Goal: Information Seeking & Learning: Learn about a topic

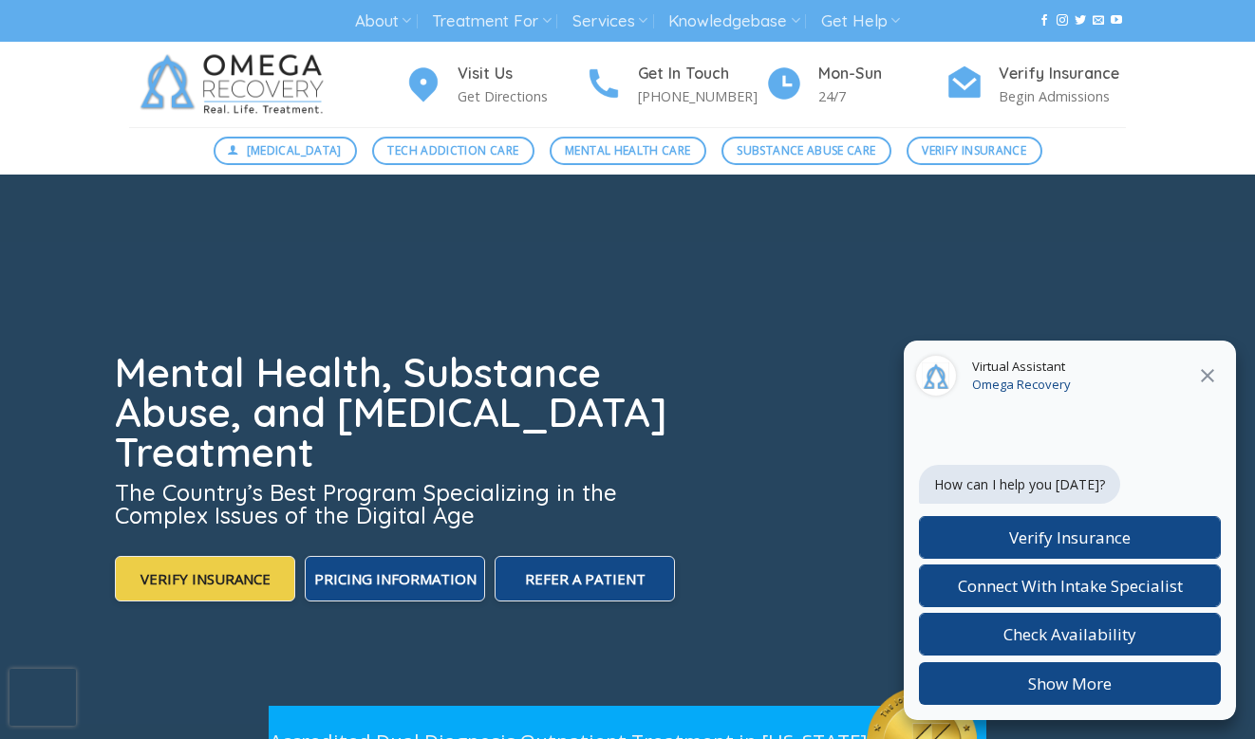
click at [1205, 377] on icon at bounding box center [1207, 375] width 13 height 13
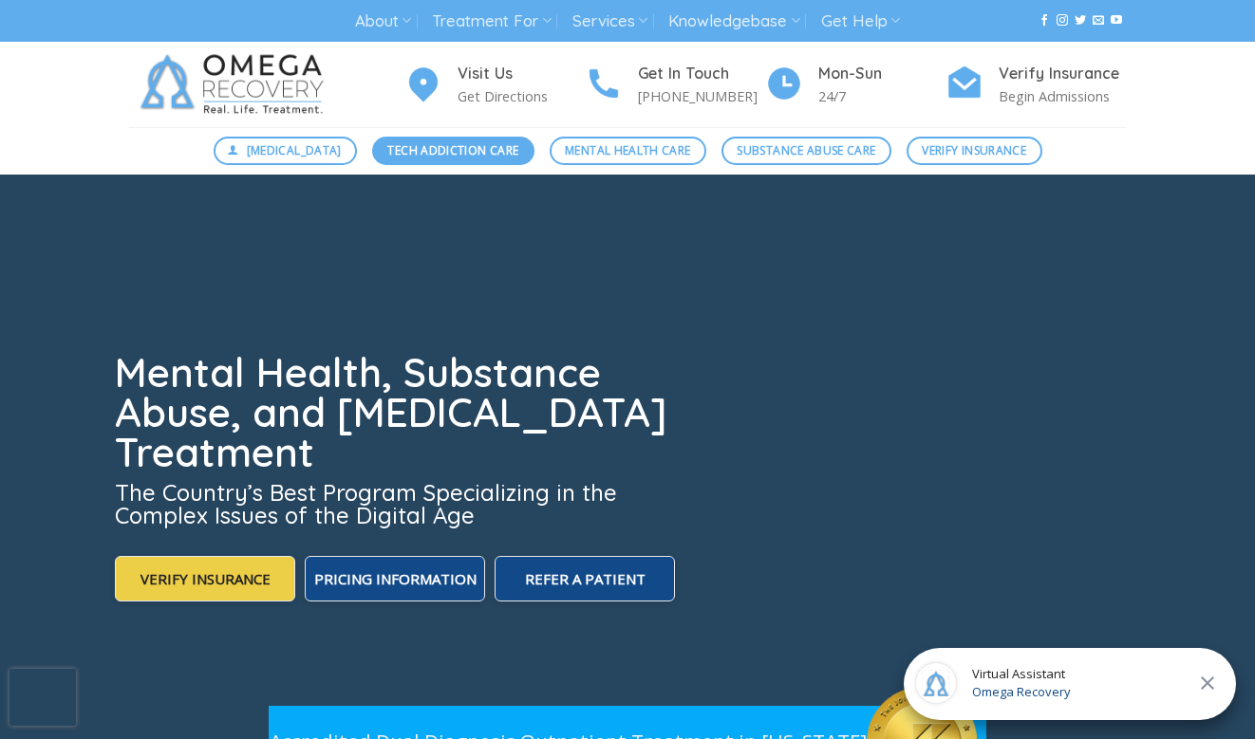
click at [387, 150] on span "Tech Addiction Care" at bounding box center [452, 150] width 131 height 18
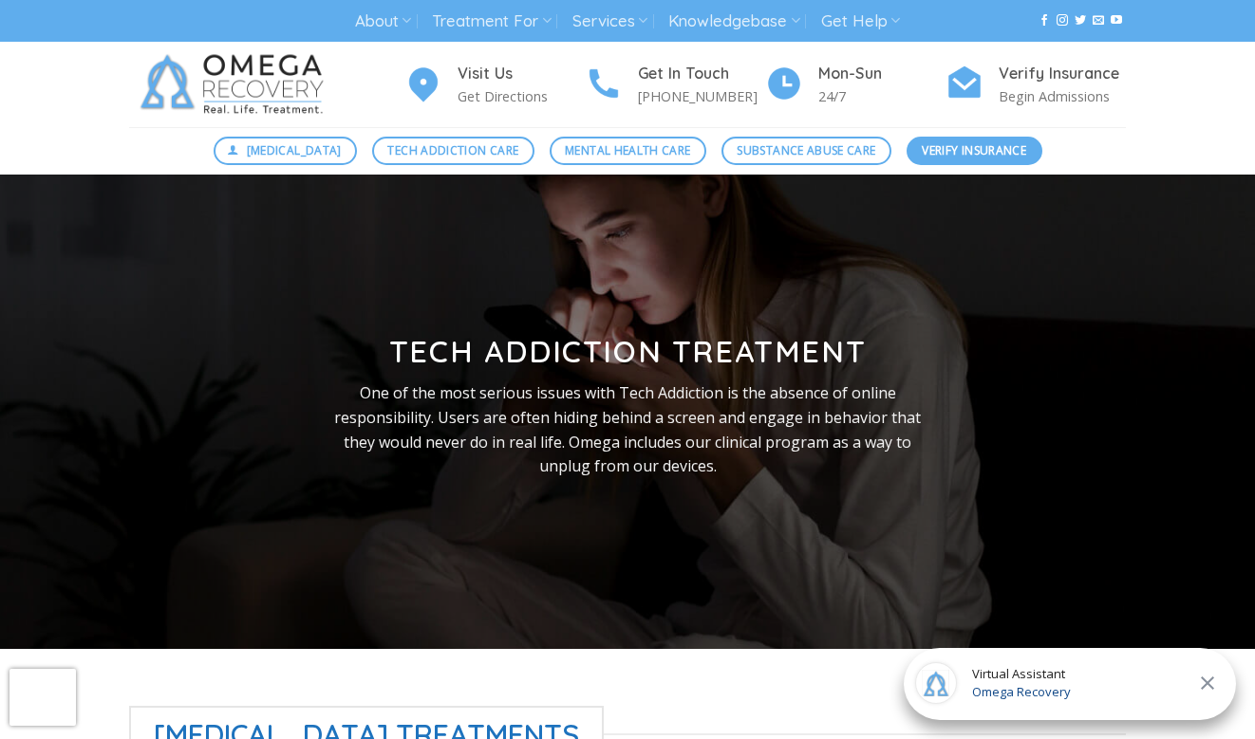
click at [1009, 154] on span "Verify Insurance" at bounding box center [974, 150] width 104 height 18
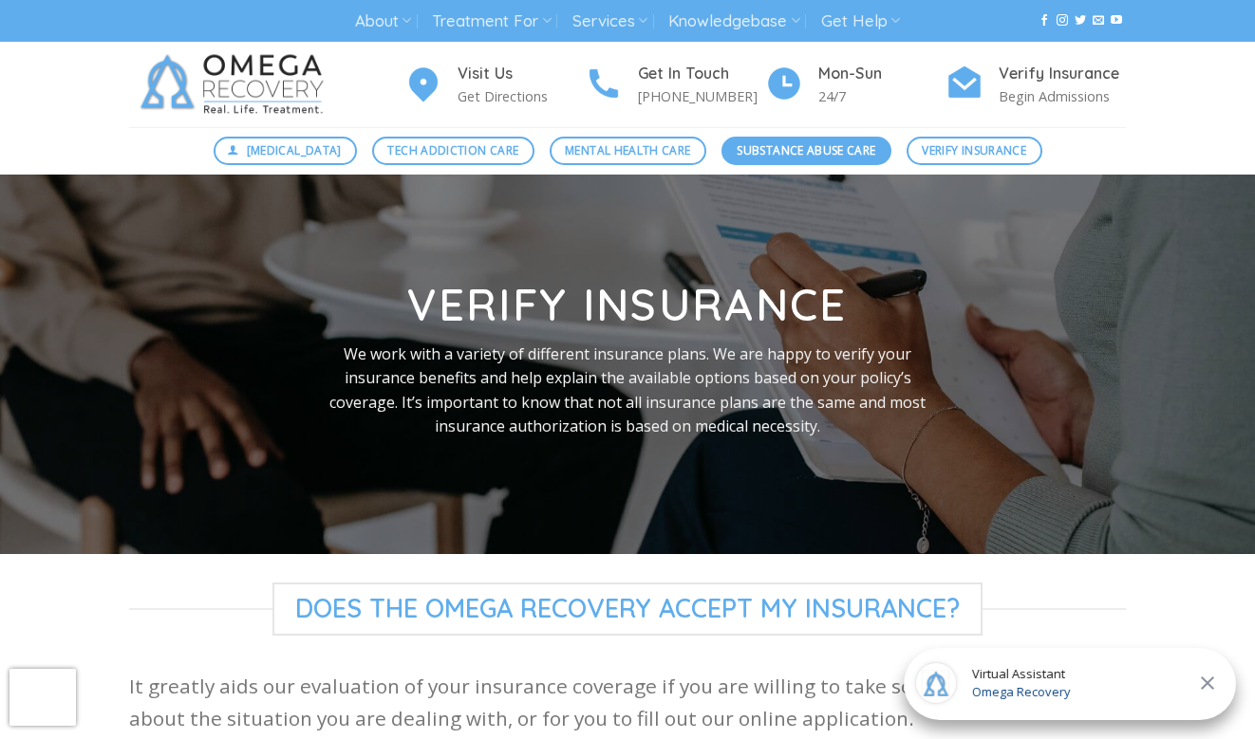
click at [808, 161] on link "Substance Abuse Care" at bounding box center [806, 151] width 170 height 28
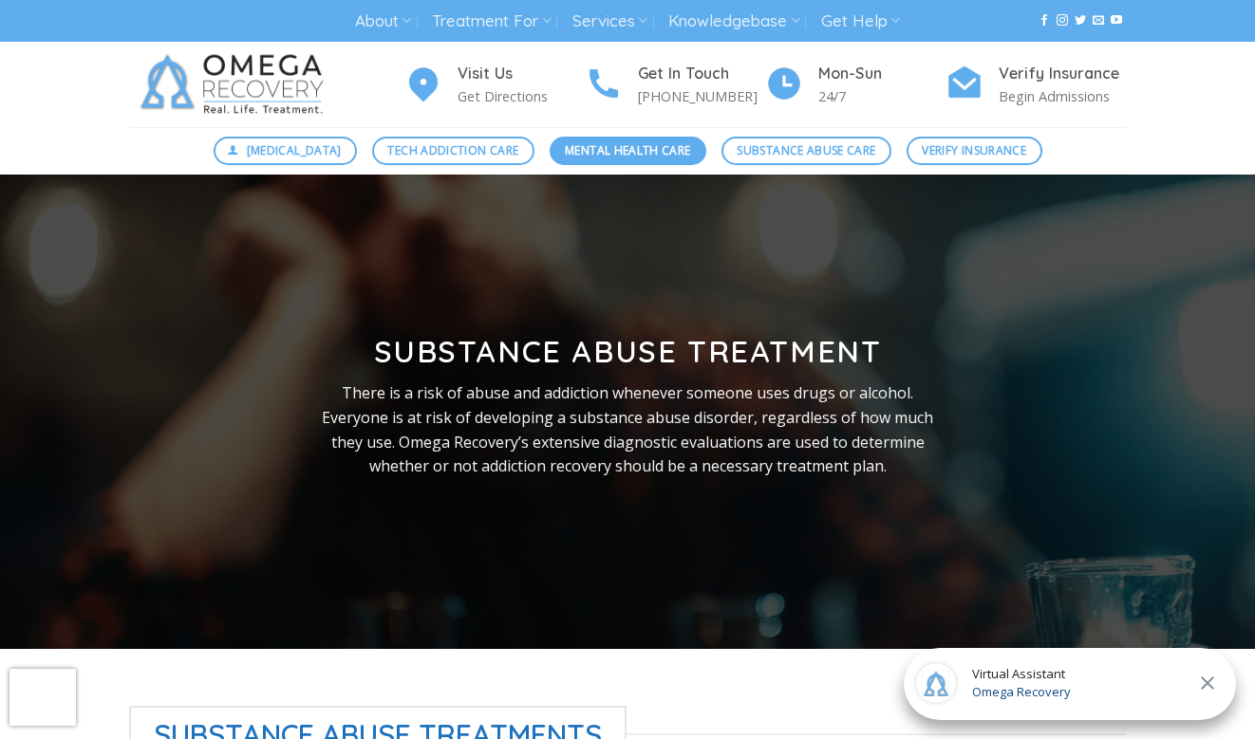
click at [587, 160] on link "Mental Health Care" at bounding box center [628, 151] width 157 height 28
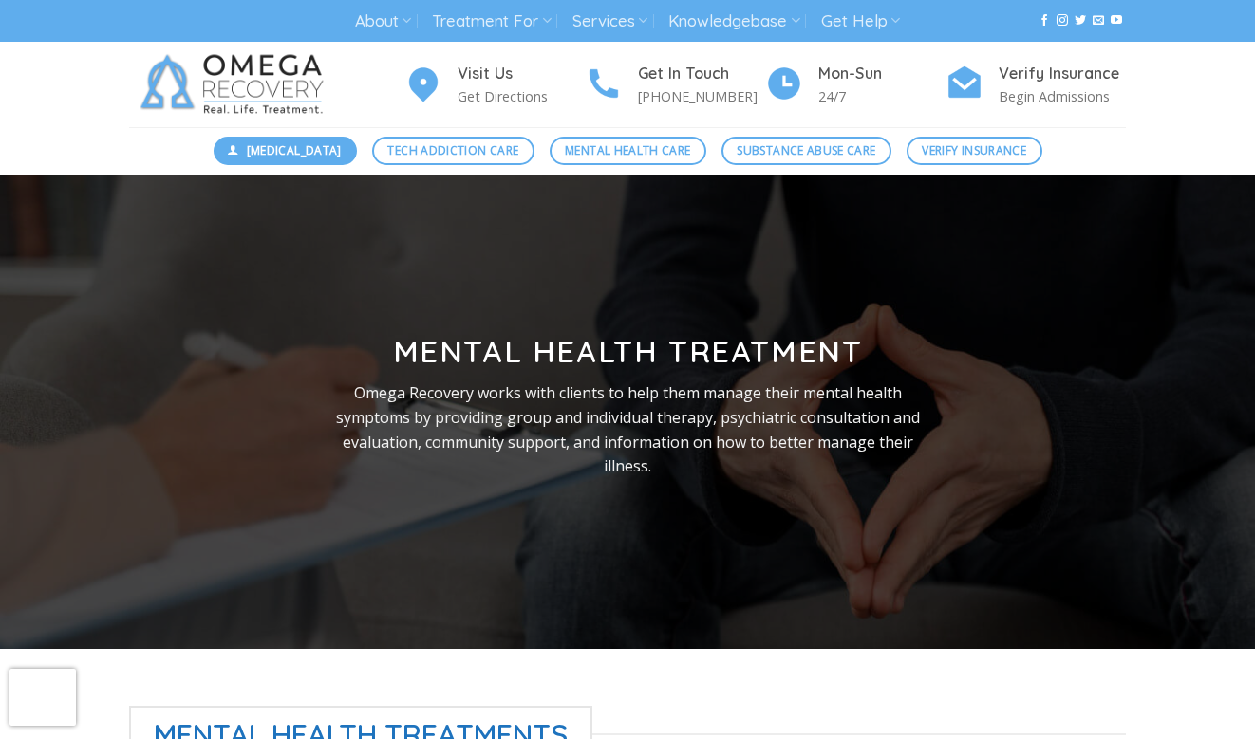
click at [247, 152] on span "[MEDICAL_DATA]" at bounding box center [294, 150] width 95 height 18
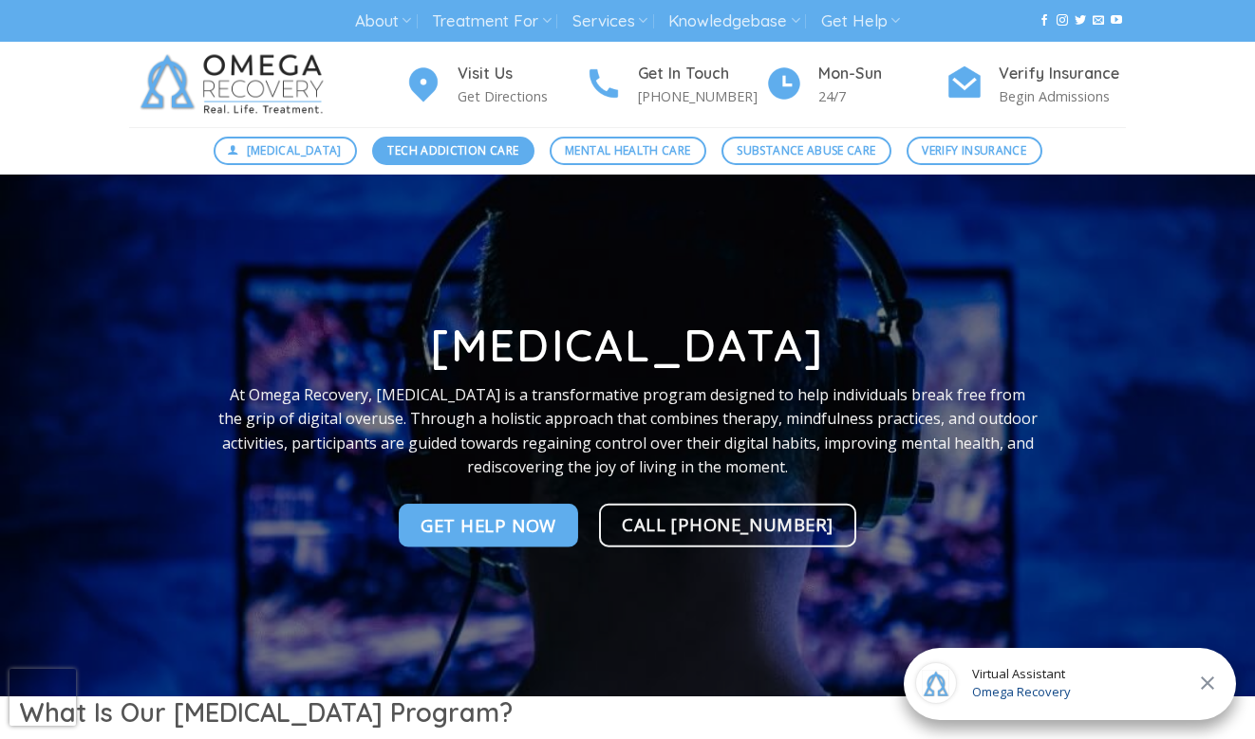
click at [387, 148] on span "Tech Addiction Care" at bounding box center [452, 150] width 131 height 18
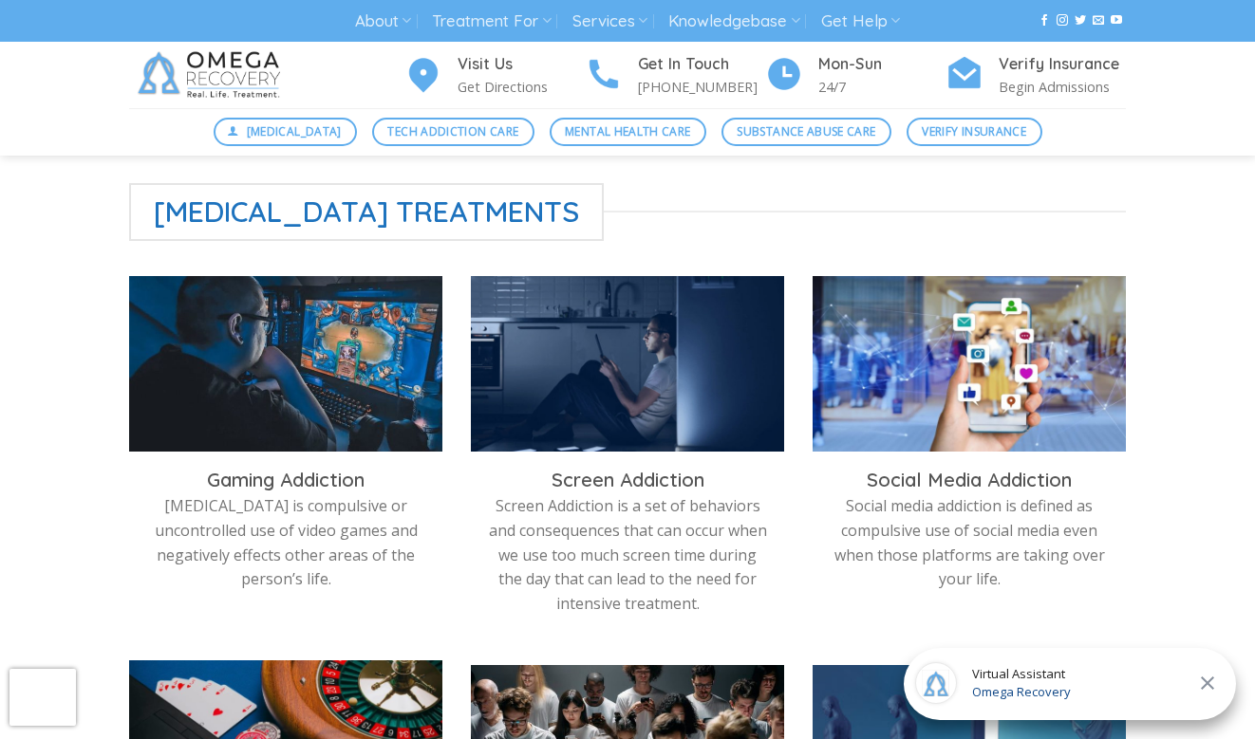
scroll to position [495, 0]
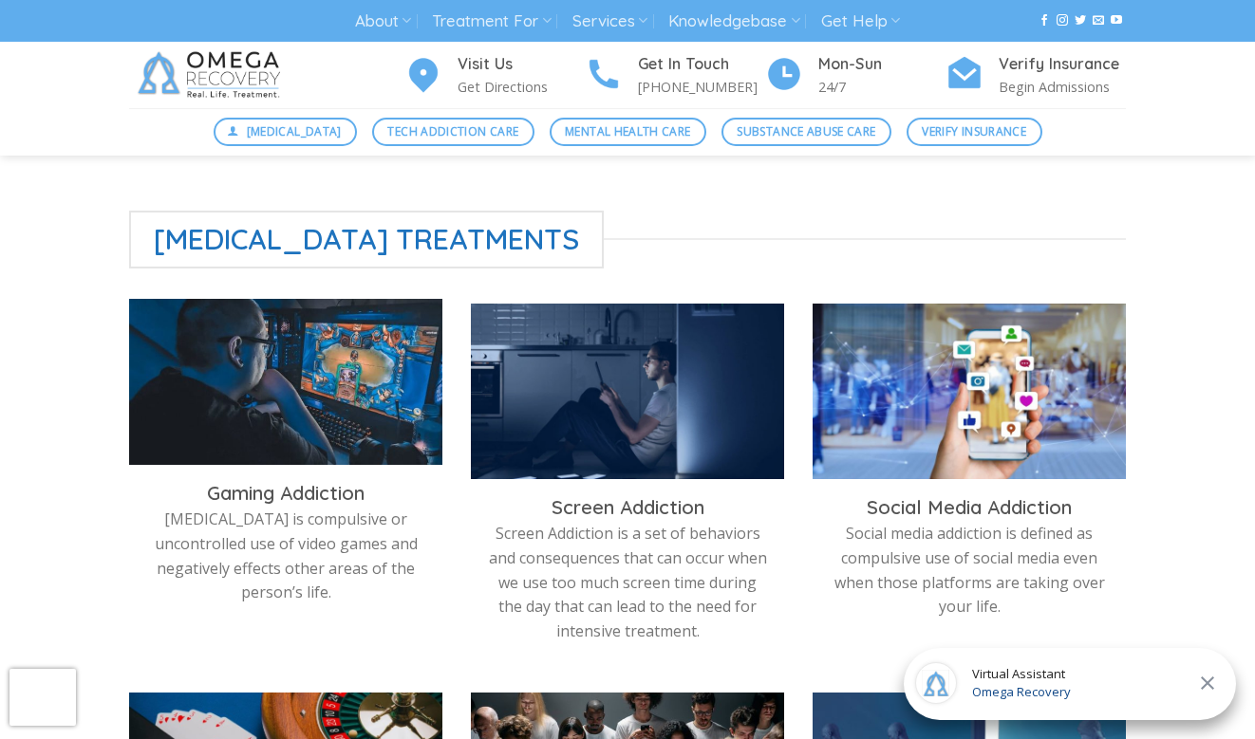
click at [234, 458] on img at bounding box center [285, 387] width 313 height 176
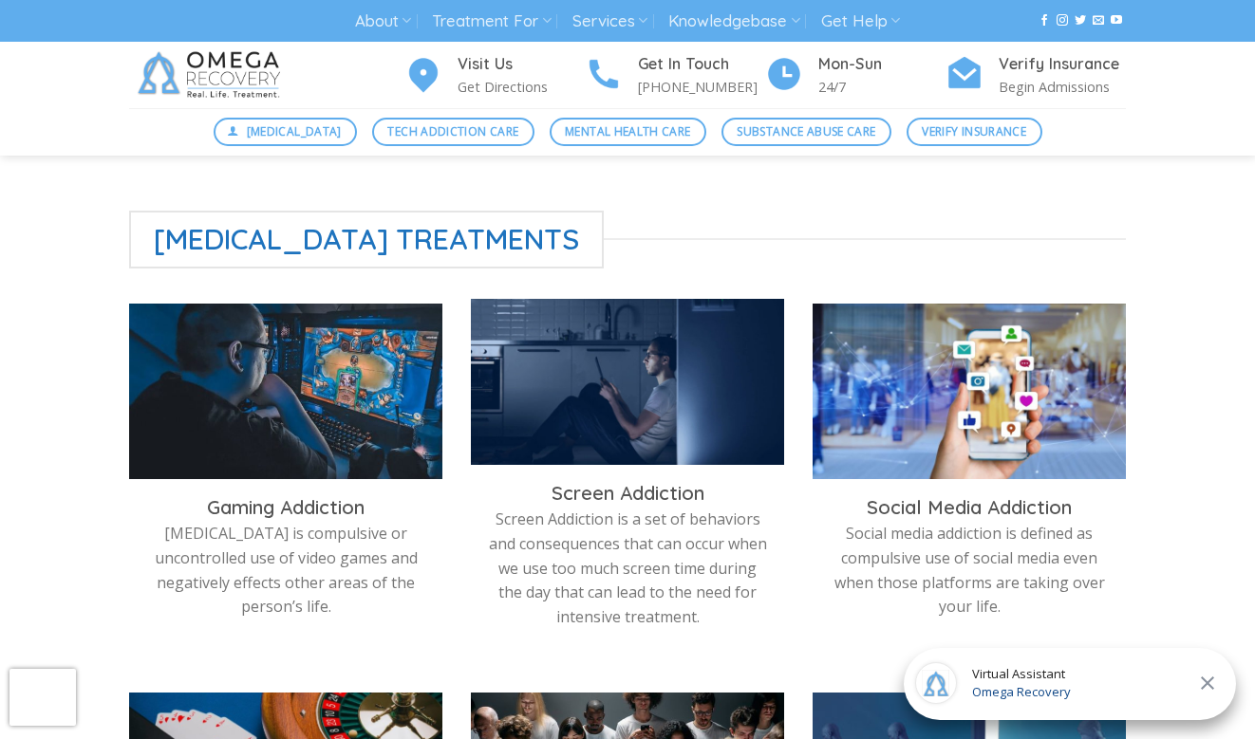
click at [563, 445] on img at bounding box center [627, 387] width 313 height 176
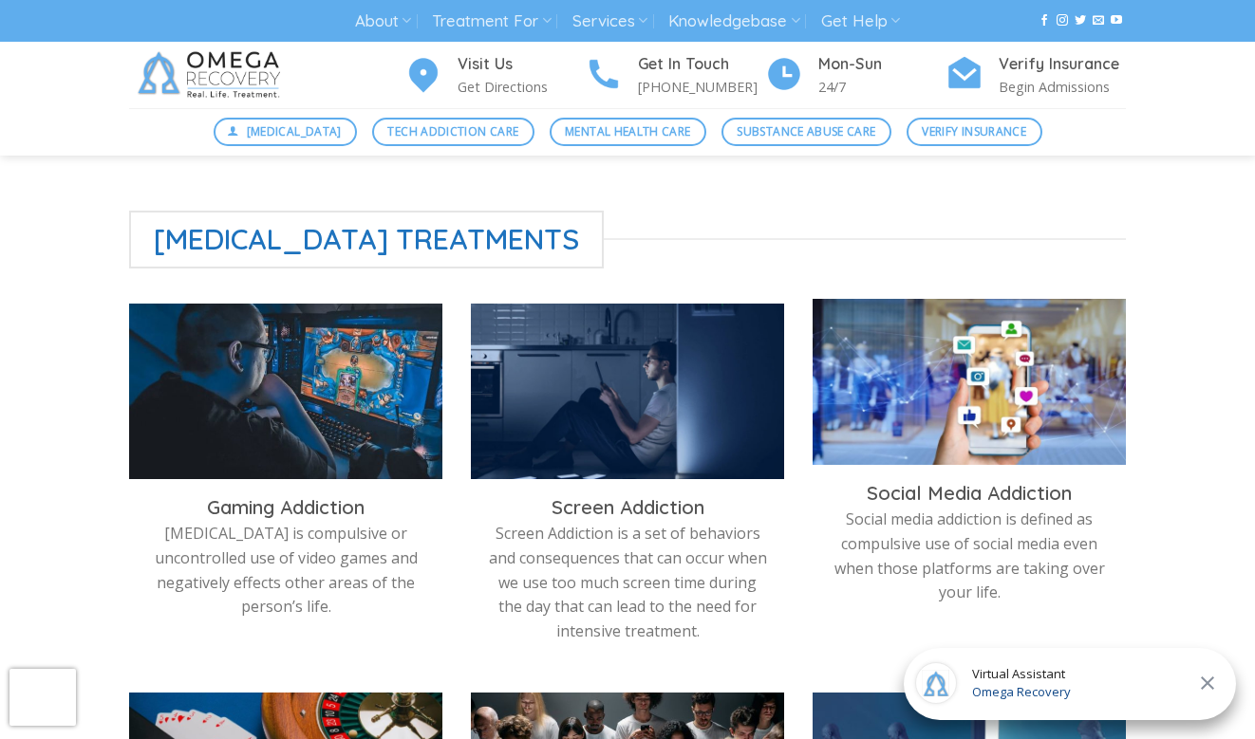
click at [966, 460] on img at bounding box center [969, 387] width 313 height 176
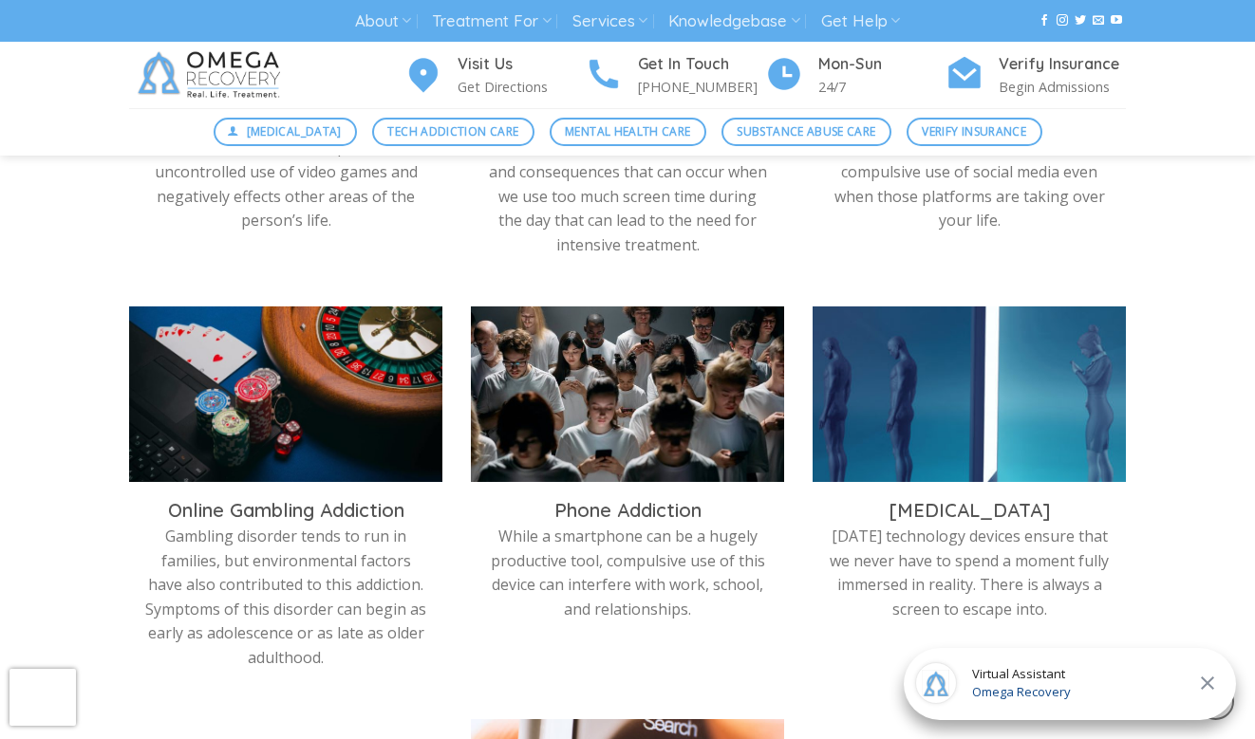
scroll to position [935, 0]
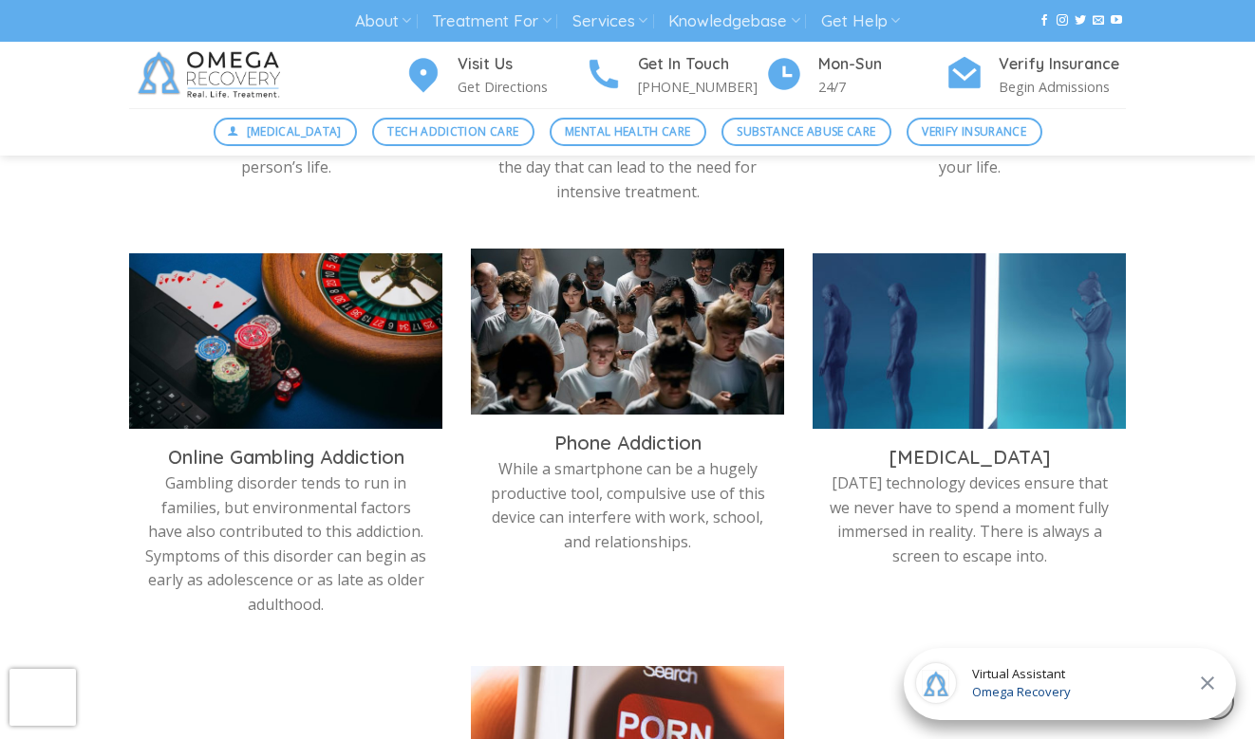
click at [671, 426] on div "Phone Addiction While a smartphone can be a hugely productive tool, compulsive …" at bounding box center [627, 495] width 313 height 160
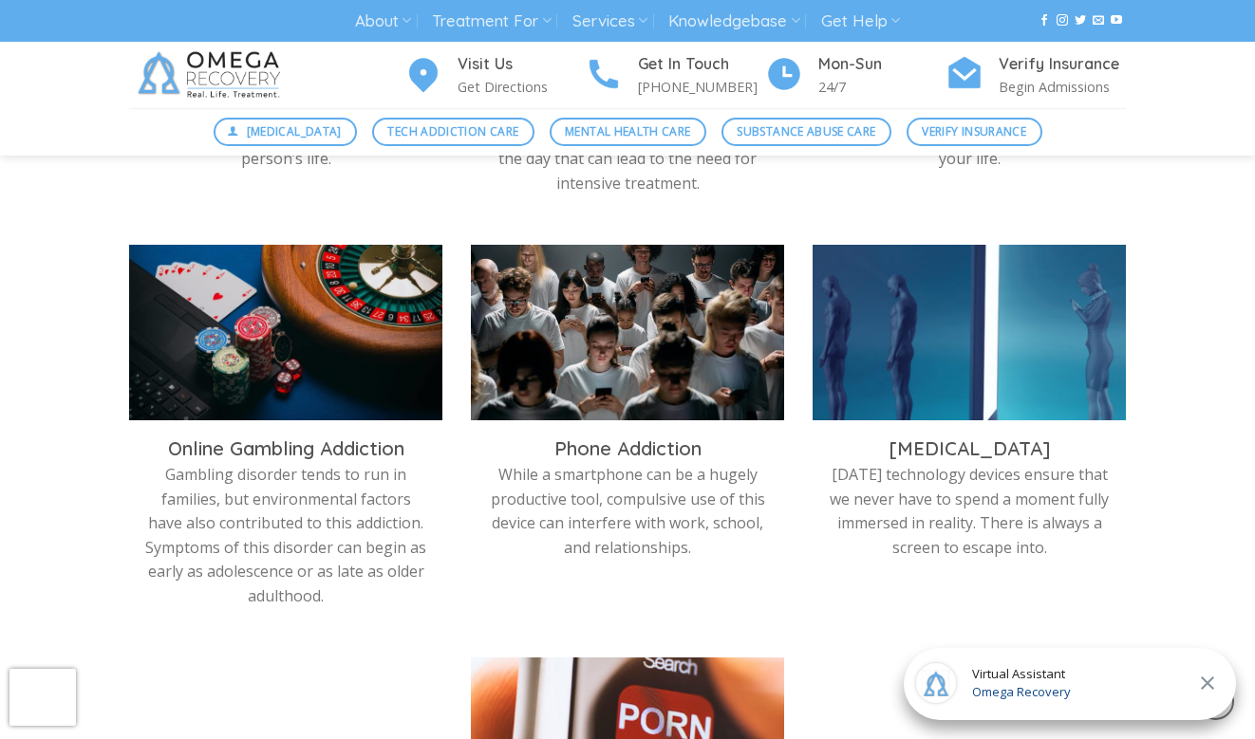
scroll to position [951, 0]
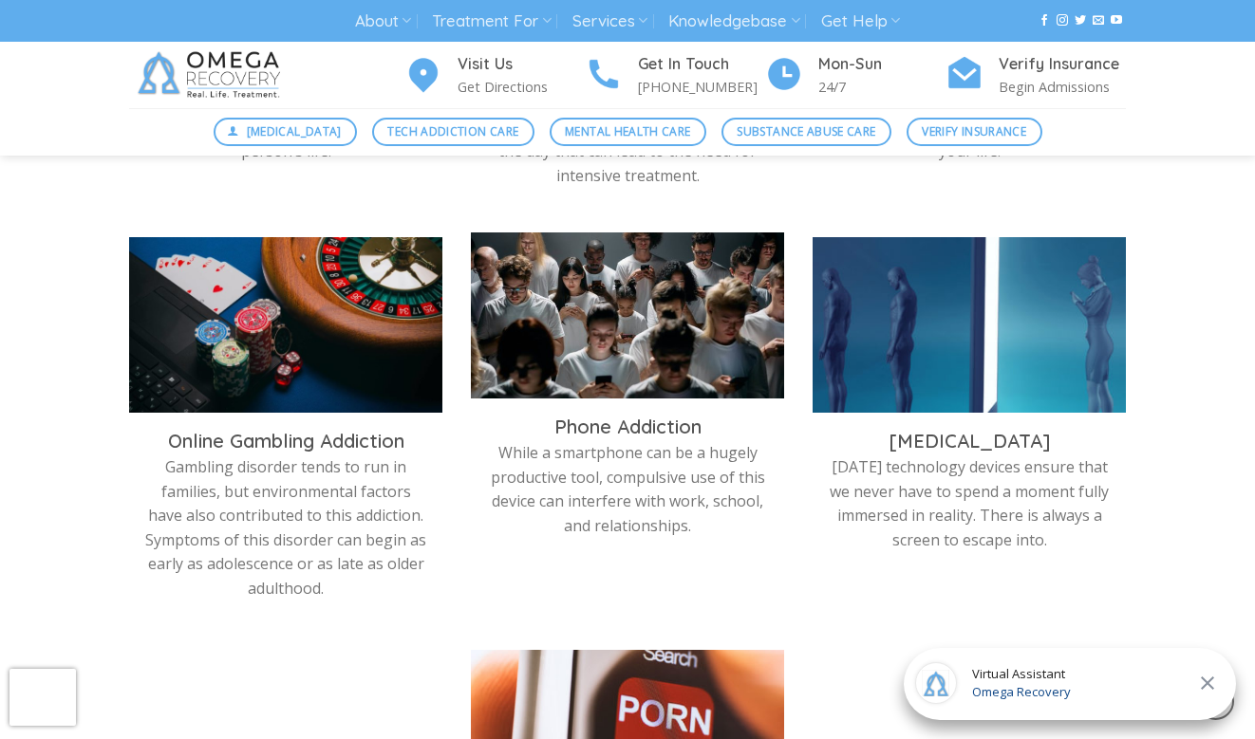
click at [687, 317] on img at bounding box center [627, 321] width 313 height 176
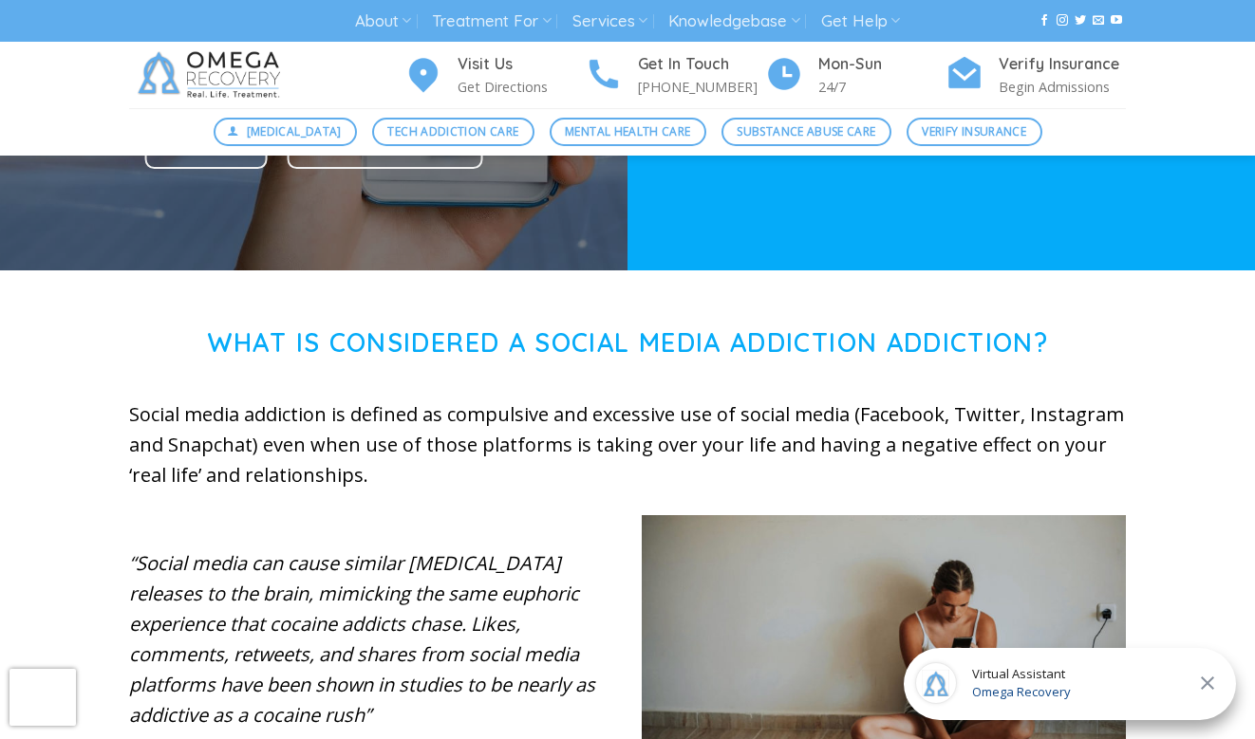
scroll to position [948, 0]
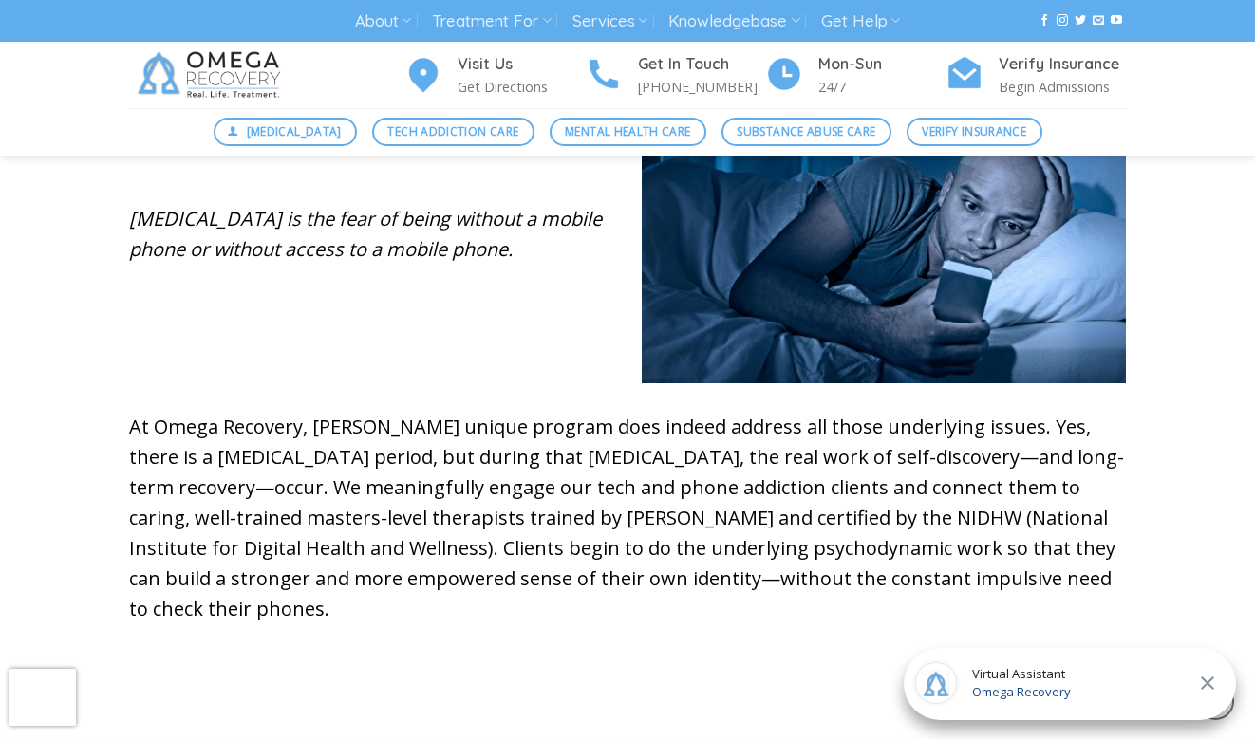
scroll to position [923, 0]
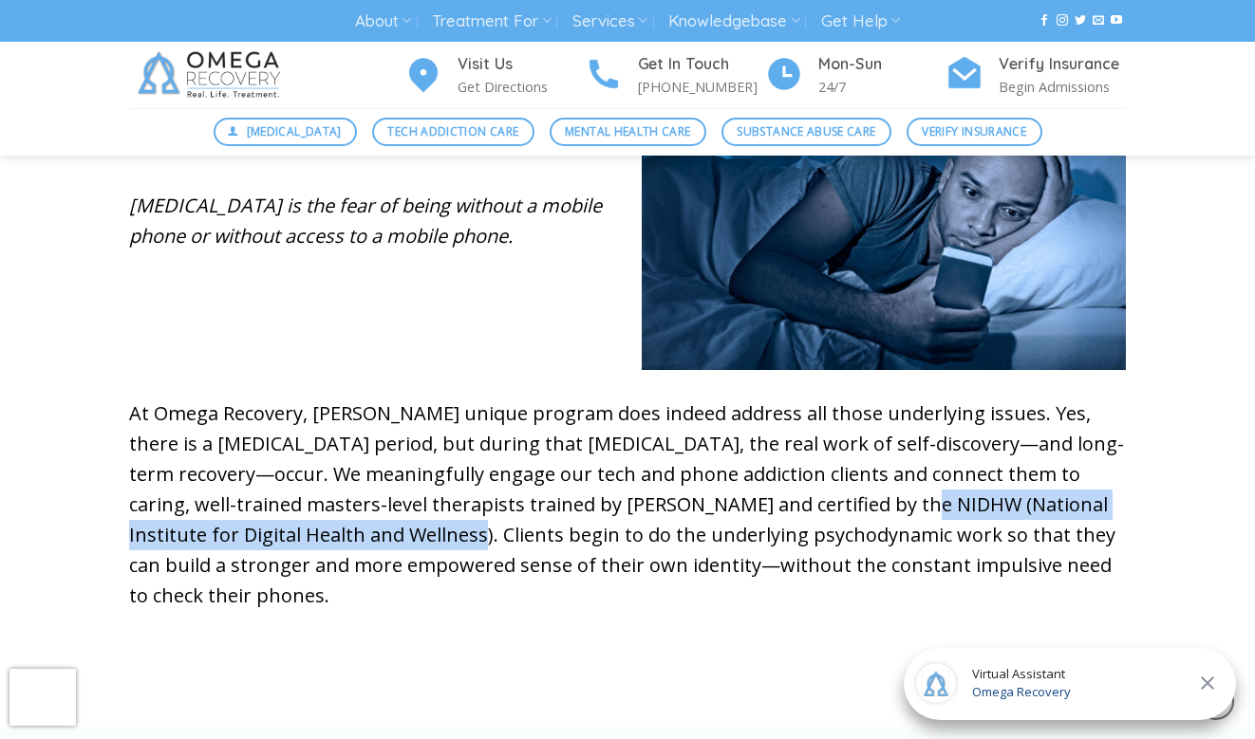
drag, startPoint x: 734, startPoint y: 497, endPoint x: 256, endPoint y: 523, distance: 478.1
click at [256, 523] on p "At Omega Recovery, Dr. Kardaras’s unique program does indeed address all those …" at bounding box center [627, 505] width 997 height 213
copy p "NIDHW (National Institute for Digital Health and Wellness)."
